Goal: Browse casually: Explore the website without a specific task or goal

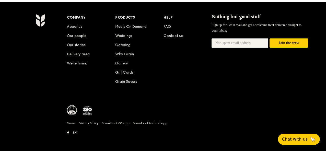
scroll to position [557, 0]
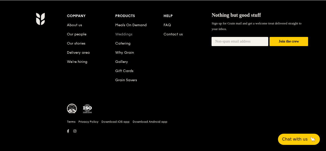
click at [117, 33] on link "Weddings" at bounding box center [123, 34] width 17 height 4
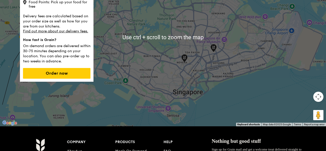
scroll to position [179, 0]
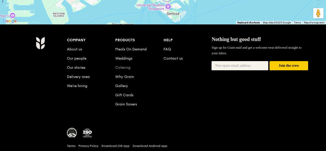
click at [125, 70] on link "Catering" at bounding box center [122, 68] width 15 height 4
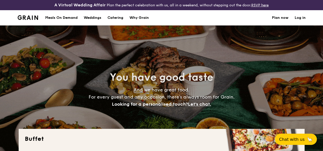
select select
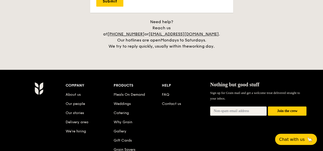
scroll to position [1102, 0]
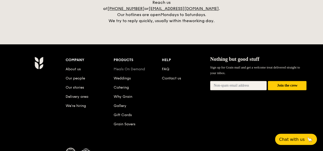
click at [115, 68] on link "Meals On Demand" at bounding box center [129, 69] width 31 height 4
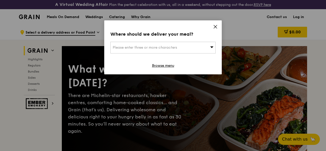
click at [217, 27] on icon at bounding box center [215, 27] width 5 height 5
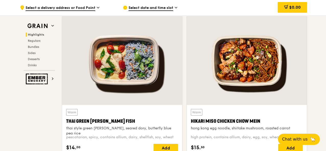
scroll to position [255, 0]
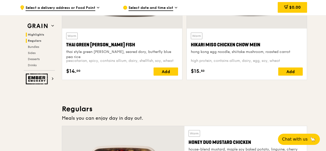
click at [30, 39] on span "Regulars" at bounding box center [35, 41] width 14 height 4
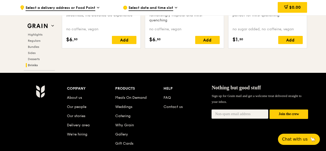
scroll to position [2157, 0]
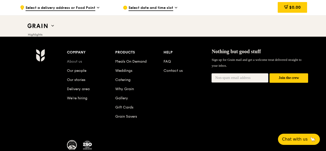
click at [80, 64] on link "About us" at bounding box center [74, 61] width 15 height 4
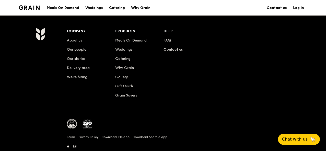
scroll to position [626, 0]
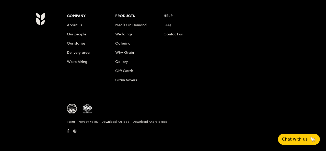
click at [169, 25] on link "FAQ" at bounding box center [166, 25] width 7 height 4
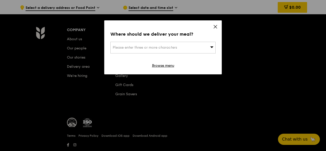
scroll to position [2195, 0]
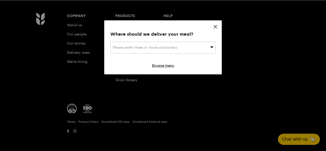
click at [212, 28] on div "Where should we deliver your meal? Please enter three or more characters Browse…" at bounding box center [162, 47] width 117 height 54
click at [215, 29] on icon at bounding box center [215, 27] width 5 height 5
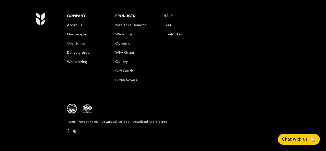
click at [79, 43] on link "Our stories" at bounding box center [76, 43] width 18 height 4
